Goal: Task Accomplishment & Management: Manage account settings

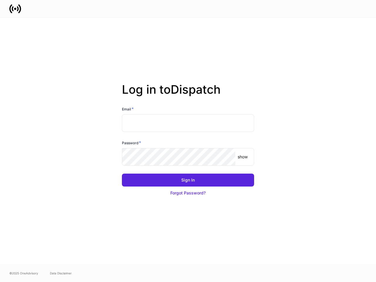
click at [188, 141] on div "Password *" at bounding box center [188, 144] width 132 height 8
click at [188, 123] on input "text" at bounding box center [188, 123] width 132 height 18
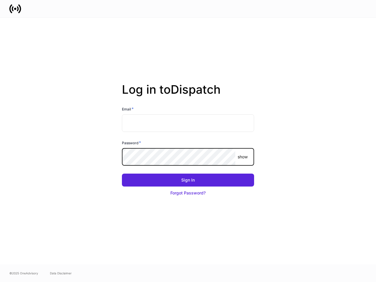
click at [243, 157] on p "show" at bounding box center [243, 157] width 10 height 6
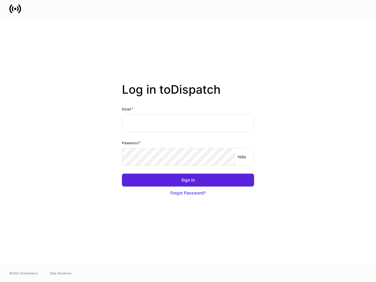
click at [188, 180] on div "Sign In" at bounding box center [188, 180] width 14 height 6
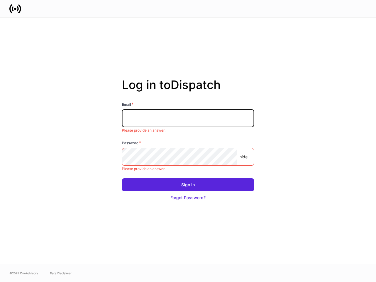
click at [188, 193] on button "Forgot Password?" at bounding box center [188, 197] width 132 height 13
